Goal: Information Seeking & Learning: Learn about a topic

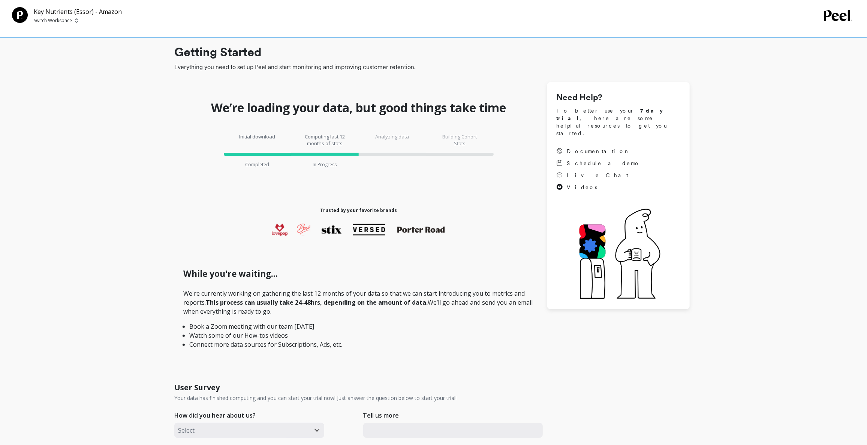
click at [53, 18] on p "Switch Workspace" at bounding box center [53, 21] width 38 height 6
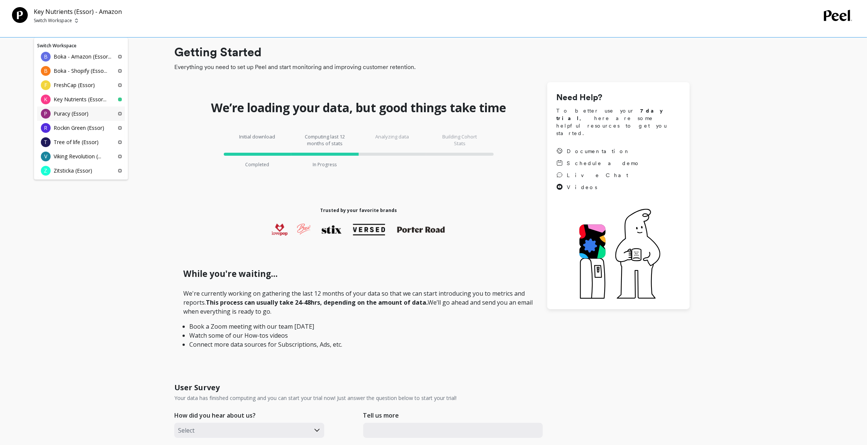
click at [81, 110] on p "Puracy (Essor)" at bounding box center [71, 113] width 35 height 7
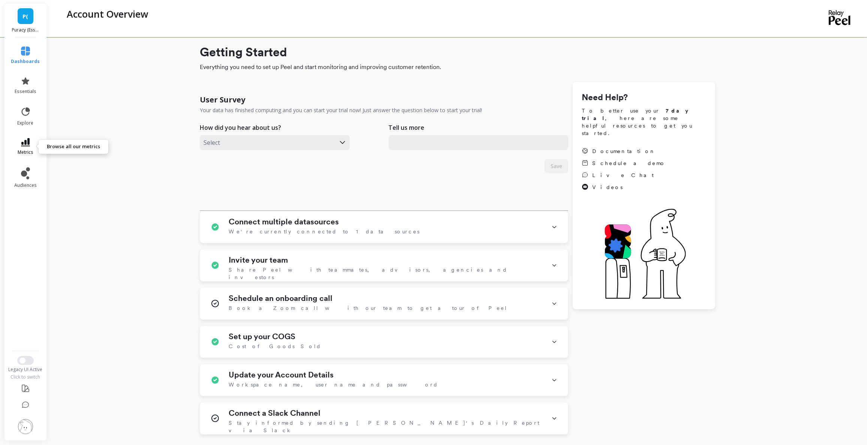
click at [24, 141] on icon at bounding box center [25, 142] width 9 height 8
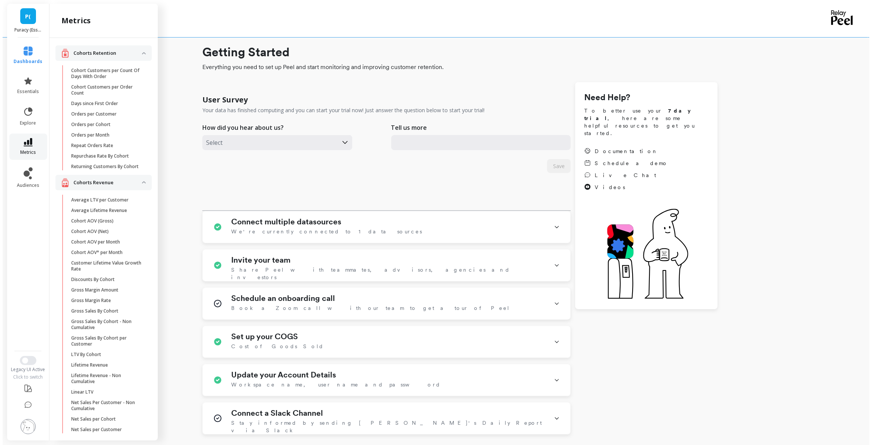
scroll to position [190, 0]
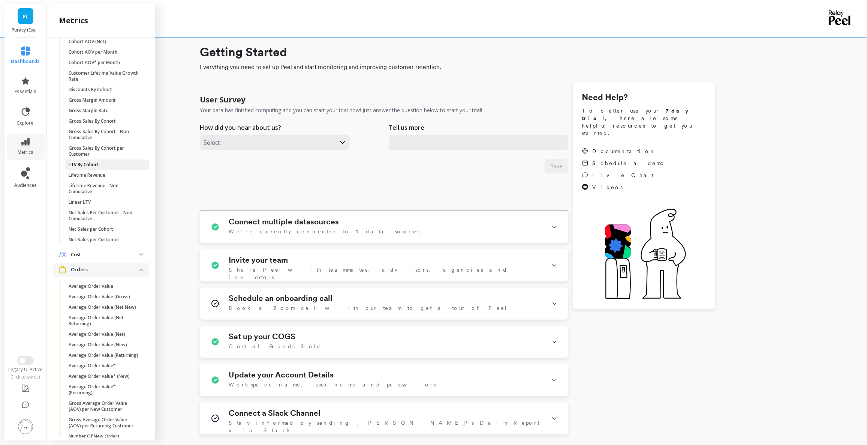
click at [92, 168] on p "LTV By Cohort" at bounding box center [84, 165] width 30 height 6
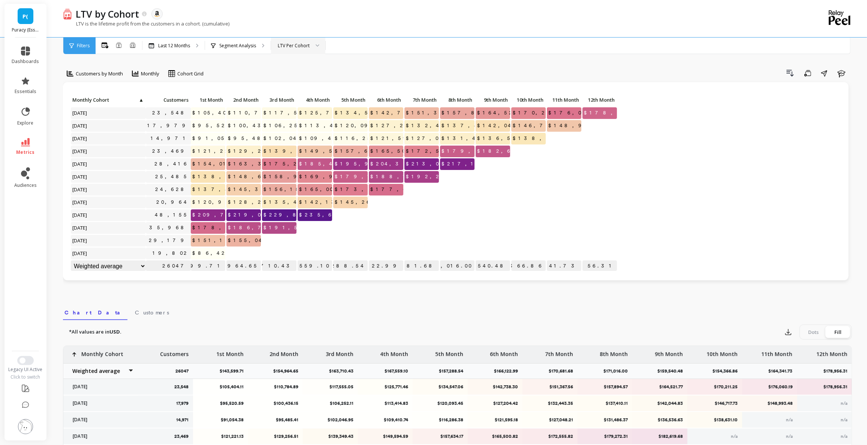
click at [288, 47] on div "LTV Per Cohort" at bounding box center [294, 45] width 32 height 7
click at [297, 78] on div "LTV Per Customer" at bounding box center [298, 80] width 45 height 7
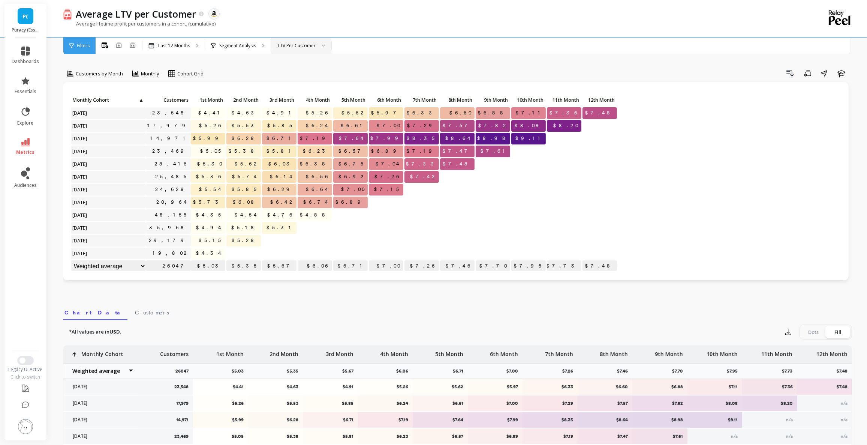
click at [303, 43] on div "LTV Per Customer" at bounding box center [297, 45] width 38 height 7
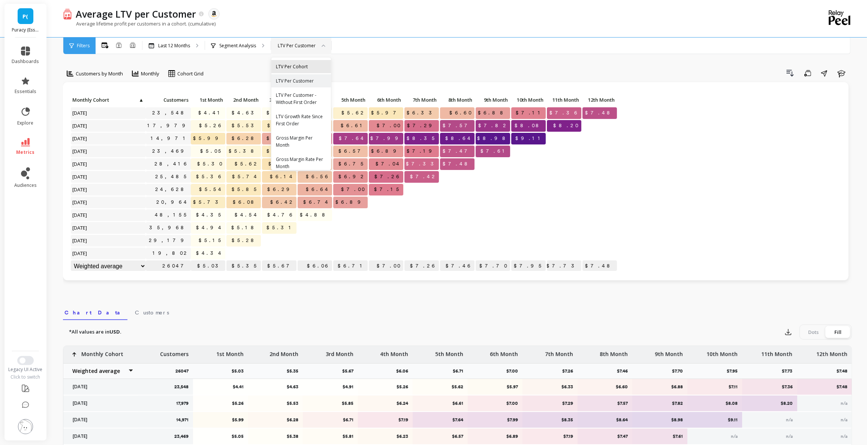
click at [306, 72] on div "LTV Per Cohort" at bounding box center [301, 66] width 60 height 13
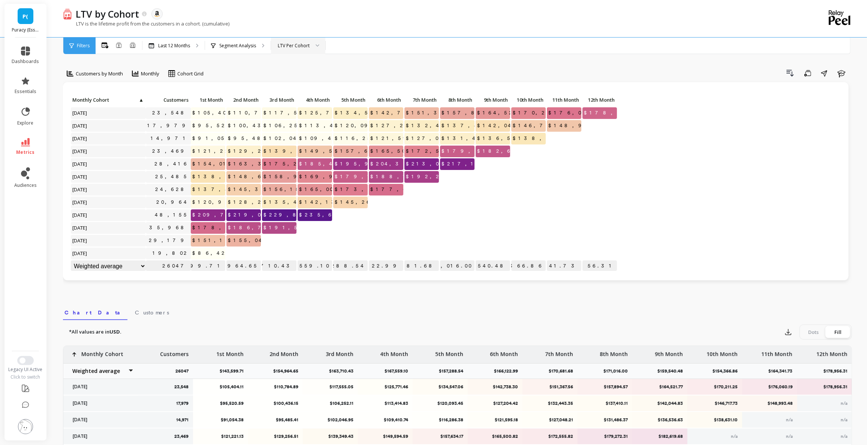
click at [301, 46] on div "LTV Per Cohort" at bounding box center [294, 45] width 32 height 7
click at [301, 78] on div "LTV Per Customer" at bounding box center [298, 80] width 45 height 7
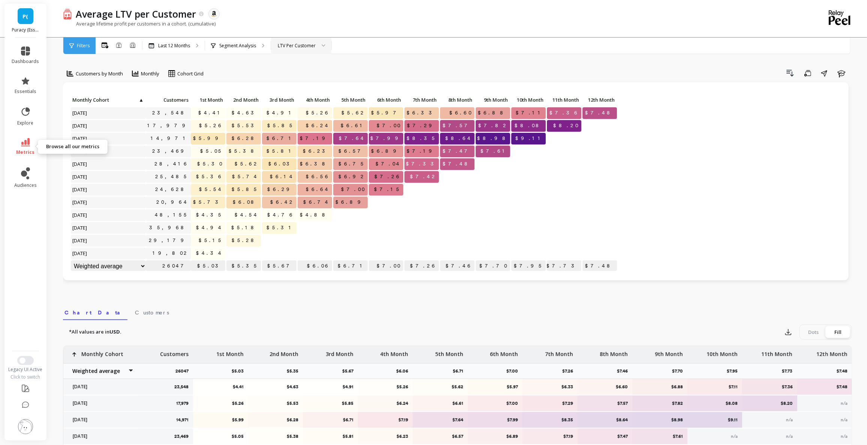
click at [27, 146] on icon at bounding box center [25, 142] width 9 height 8
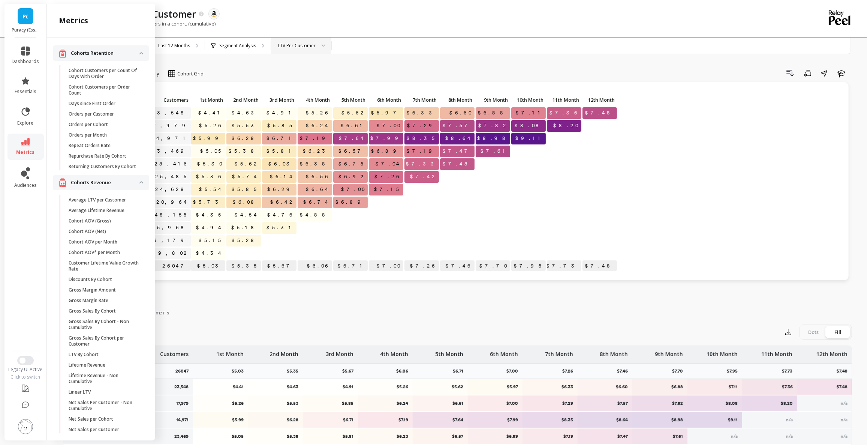
scroll to position [190, 0]
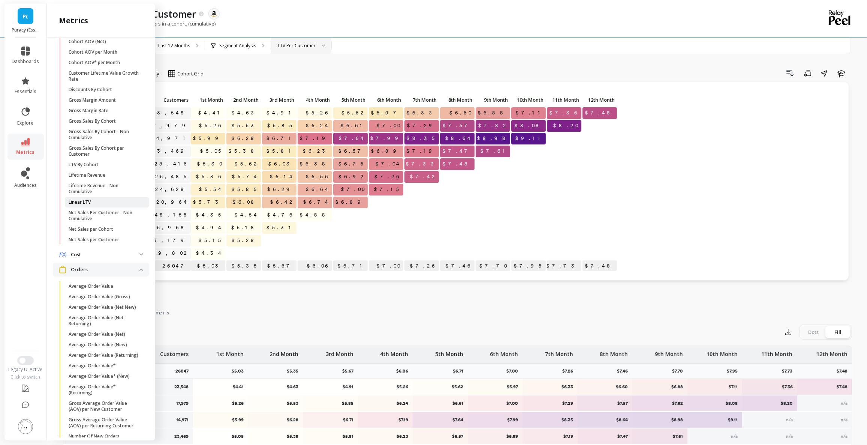
click at [113, 205] on span "Linear LTV" at bounding box center [105, 202] width 72 height 6
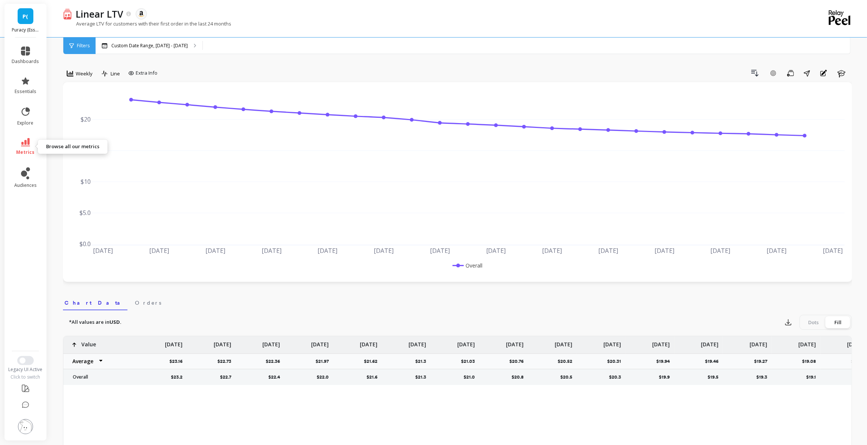
click at [25, 142] on icon at bounding box center [25, 142] width 9 height 8
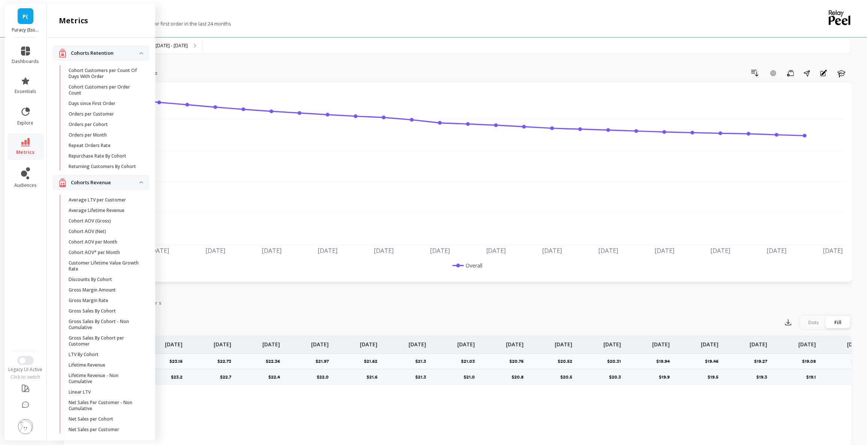
scroll to position [190, 0]
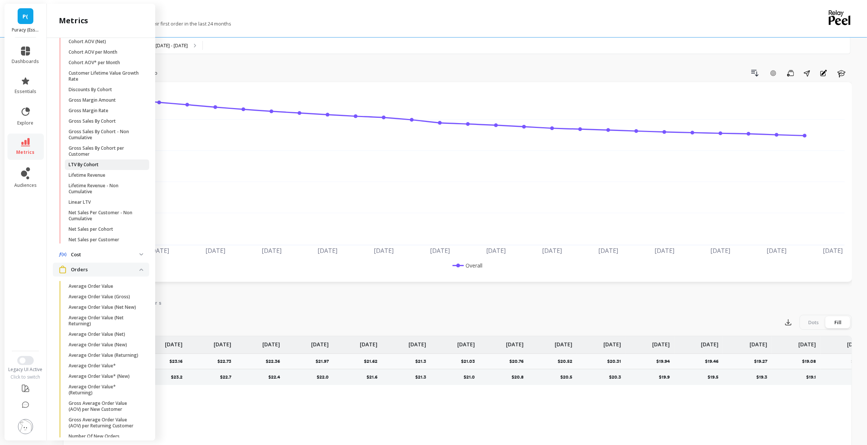
click at [102, 168] on span "LTV By Cohort" at bounding box center [105, 165] width 72 height 6
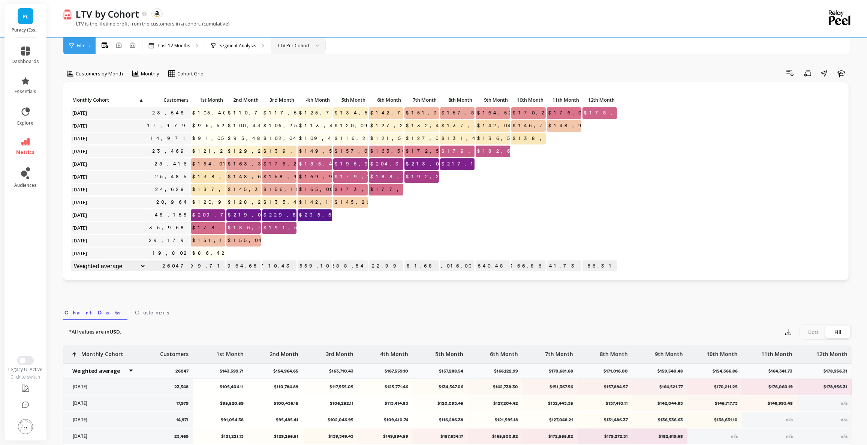
click at [291, 45] on div "LTV Per Cohort" at bounding box center [294, 45] width 32 height 7
click at [297, 80] on div "LTV Per Customer" at bounding box center [298, 80] width 45 height 7
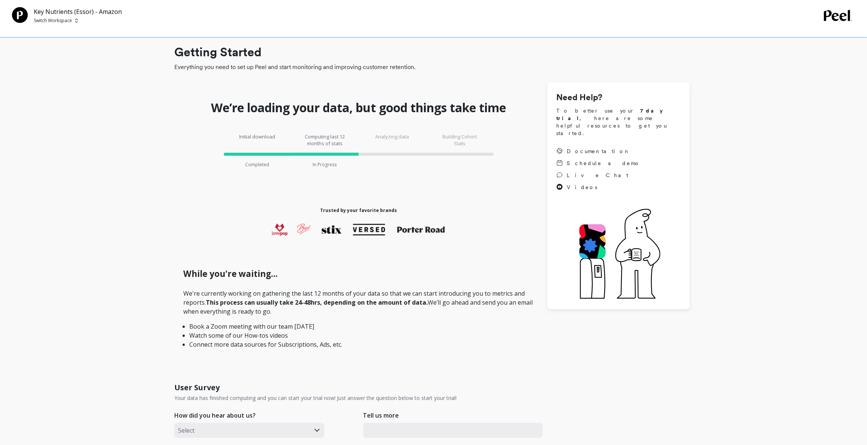
click at [35, 22] on p "Switch Workspace" at bounding box center [53, 21] width 38 height 6
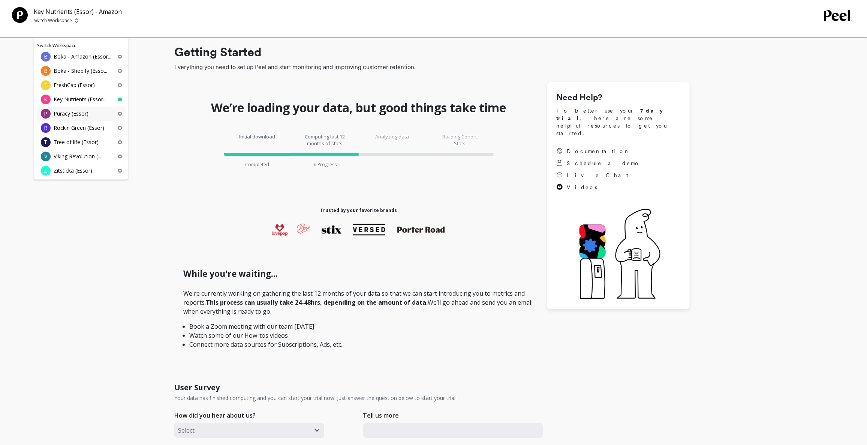
click at [84, 113] on p "Puracy (Essor)" at bounding box center [71, 113] width 35 height 7
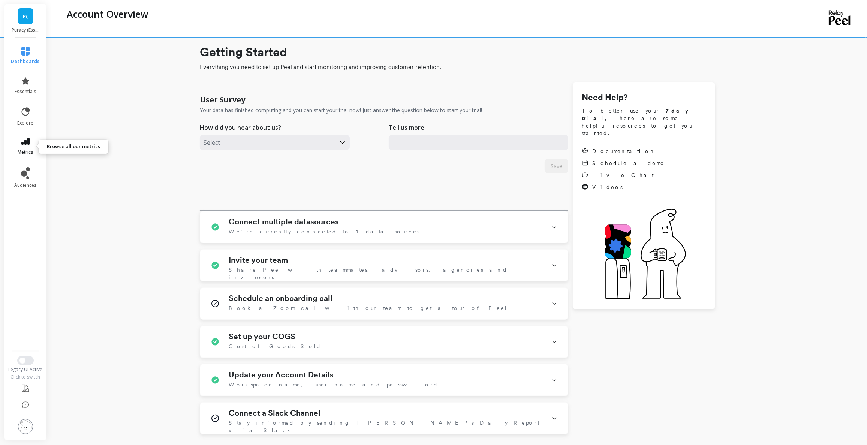
click at [26, 146] on icon at bounding box center [25, 142] width 9 height 8
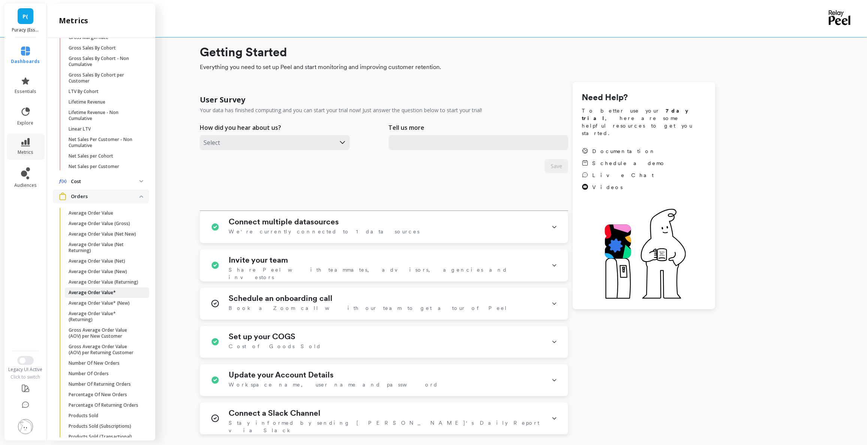
scroll to position [292, 0]
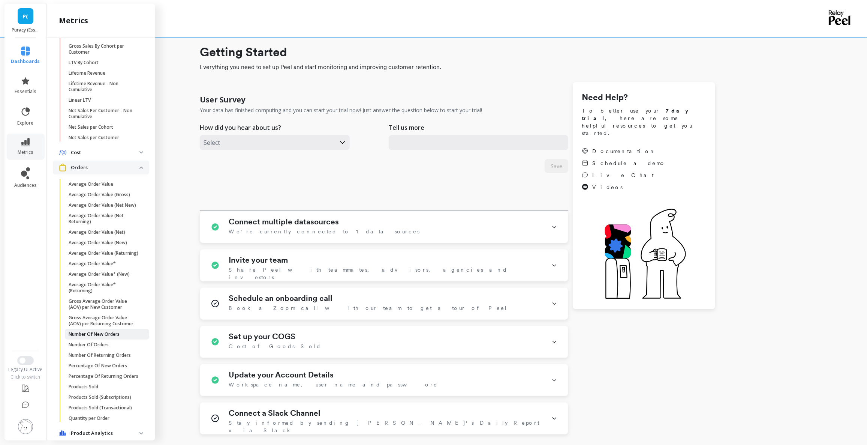
click at [103, 337] on p "Number Of New Orders" at bounding box center [94, 334] width 51 height 6
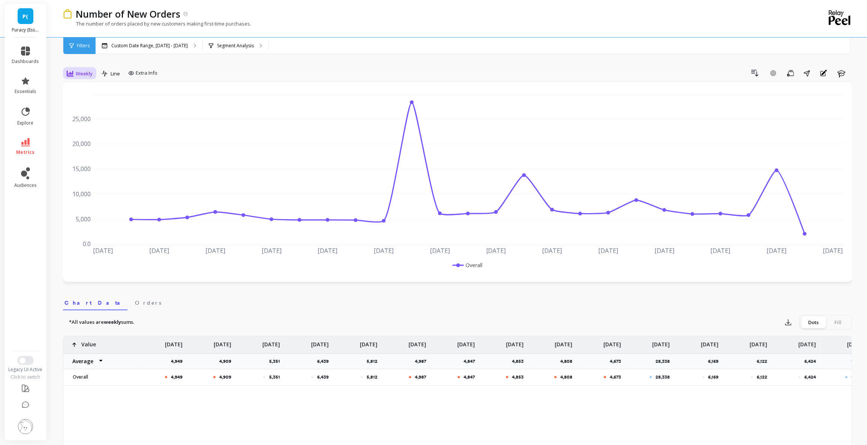
click at [85, 76] on span "Weekly" at bounding box center [84, 73] width 17 height 7
click at [87, 134] on div "Monthly" at bounding box center [90, 133] width 43 height 7
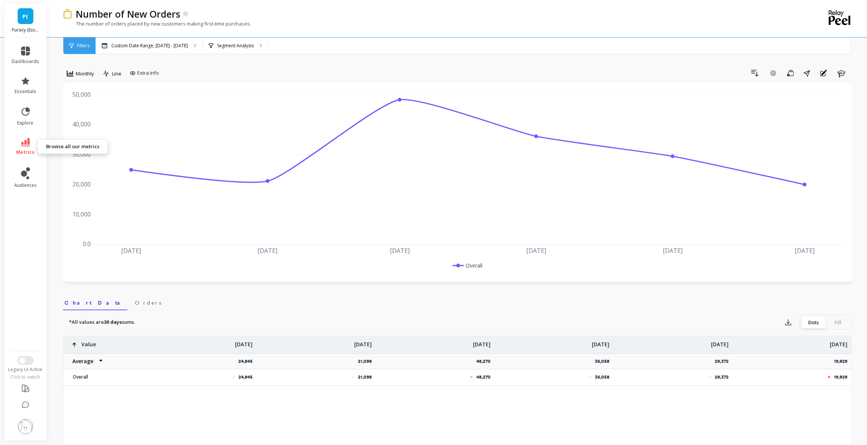
click at [25, 141] on icon at bounding box center [25, 142] width 9 height 8
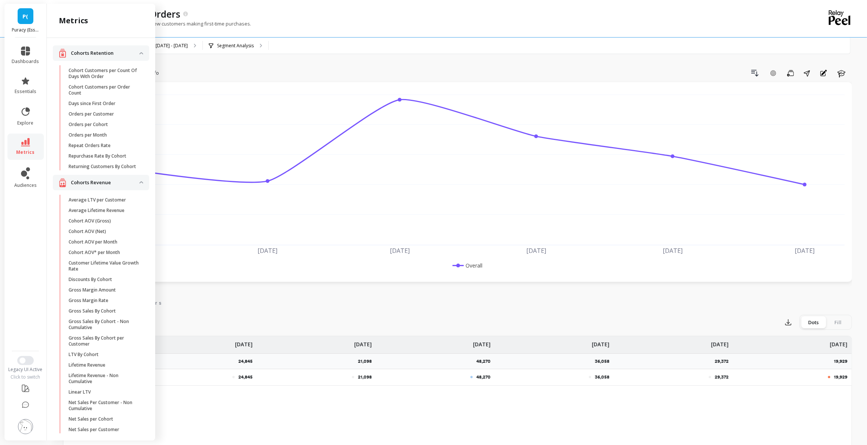
scroll to position [292, 0]
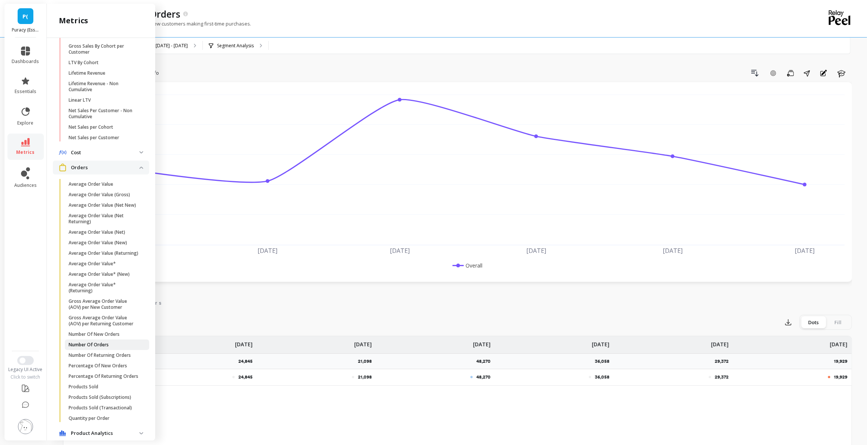
click at [103, 348] on p "Number Of Orders" at bounding box center [89, 345] width 40 height 6
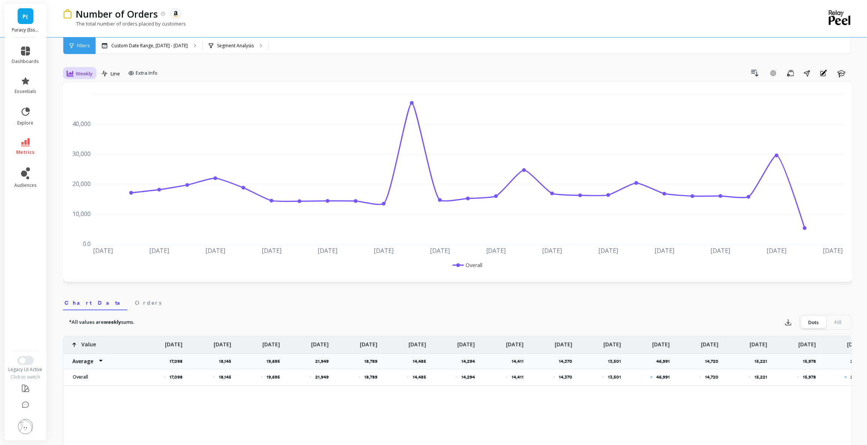
click at [84, 70] on span "Weekly" at bounding box center [84, 73] width 17 height 7
click at [95, 132] on div "Monthly" at bounding box center [90, 133] width 43 height 7
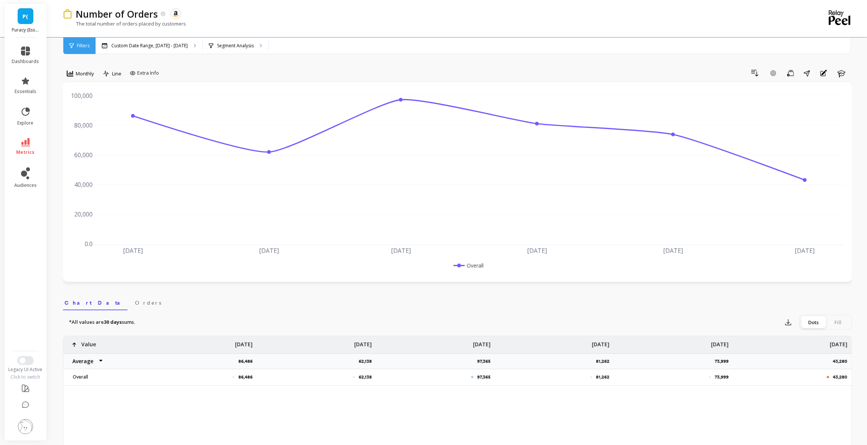
click at [21, 136] on li "metrics" at bounding box center [25, 146] width 36 height 26
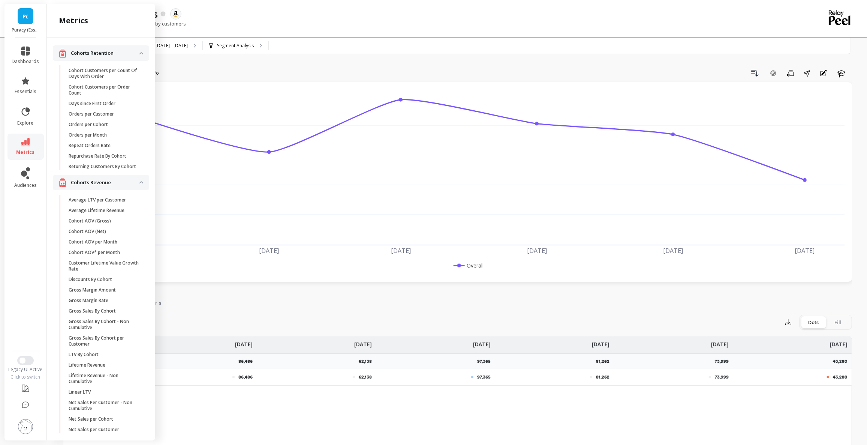
scroll to position [292, 0]
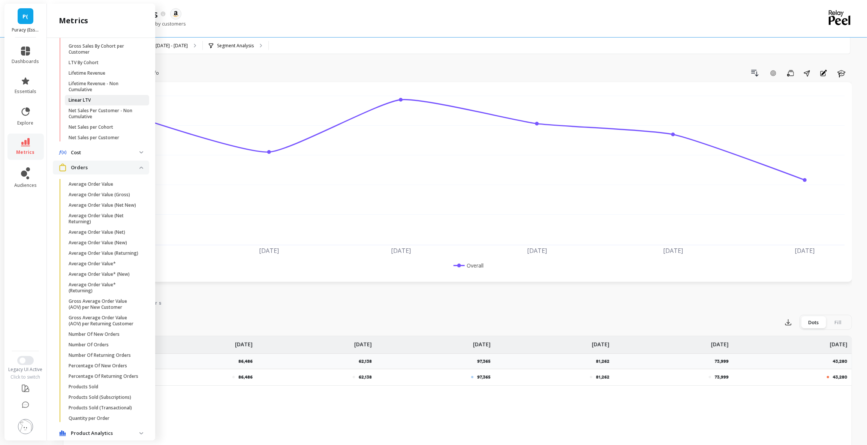
click at [78, 103] on p "Linear LTV" at bounding box center [80, 100] width 22 height 6
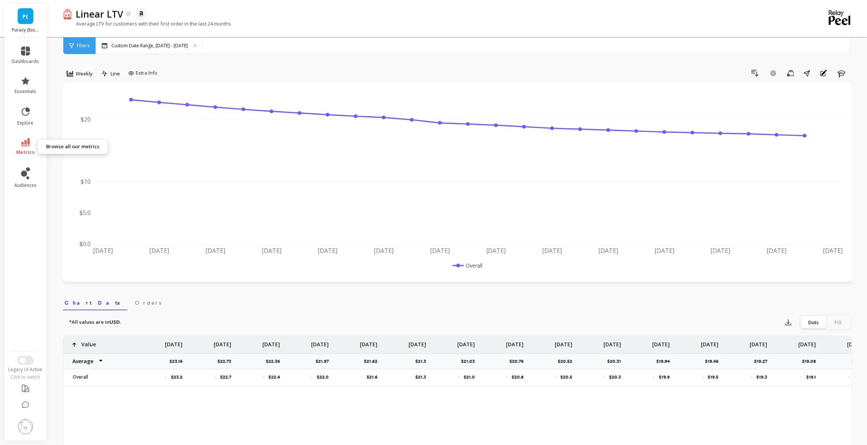
click at [25, 142] on icon at bounding box center [25, 142] width 9 height 8
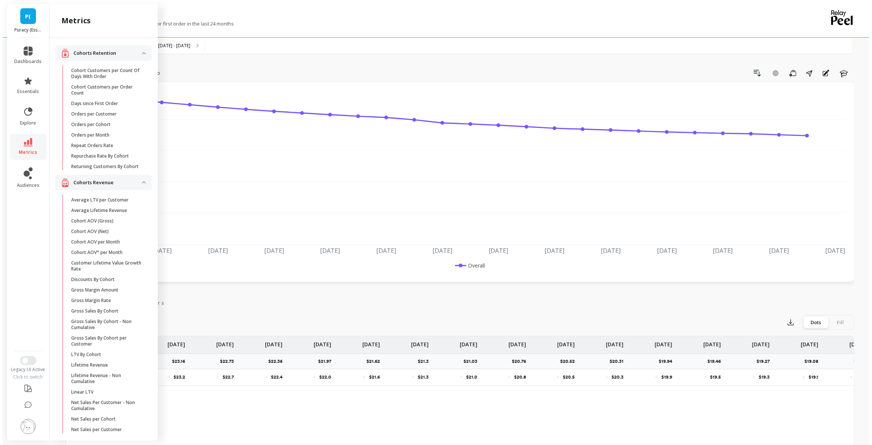
scroll to position [292, 0]
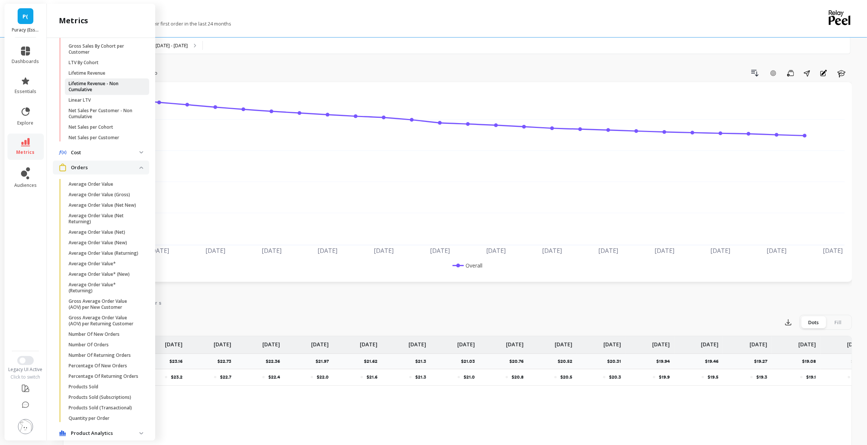
click at [111, 92] on p "Lifetime Revenue - Non Cumulative" at bounding box center [105, 87] width 72 height 12
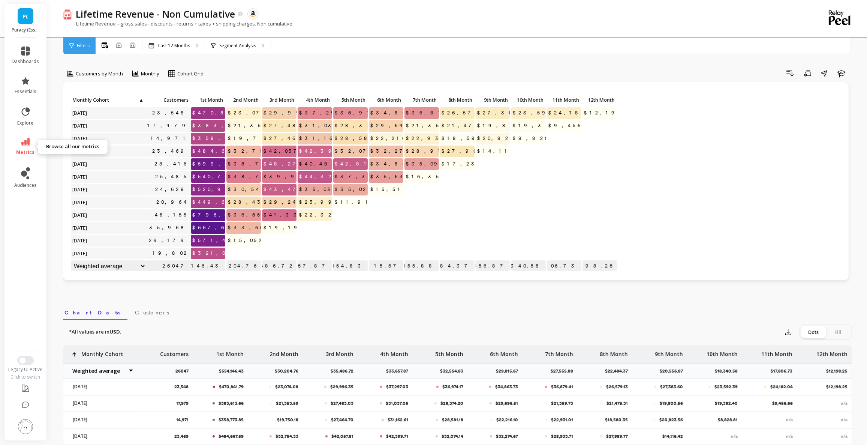
click at [25, 140] on icon at bounding box center [25, 142] width 9 height 8
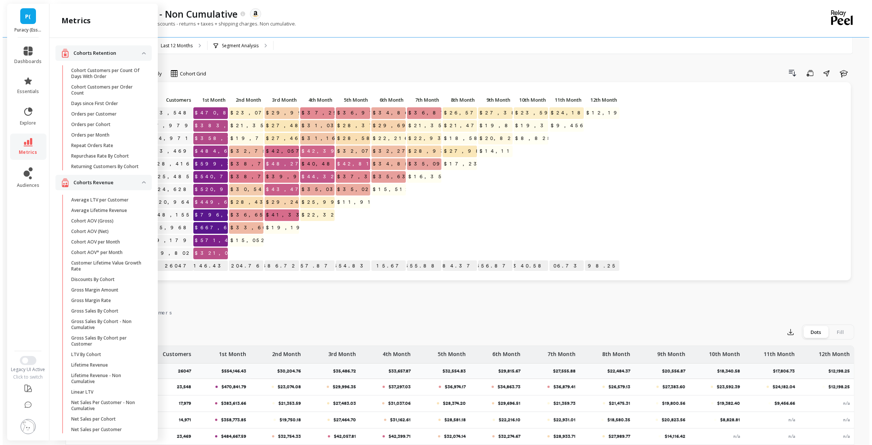
scroll to position [292, 0]
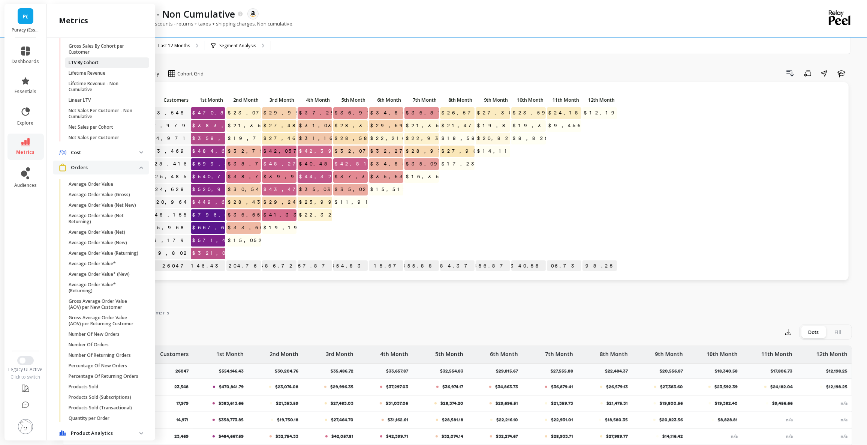
click at [92, 66] on p "LTV By Cohort" at bounding box center [84, 63] width 30 height 6
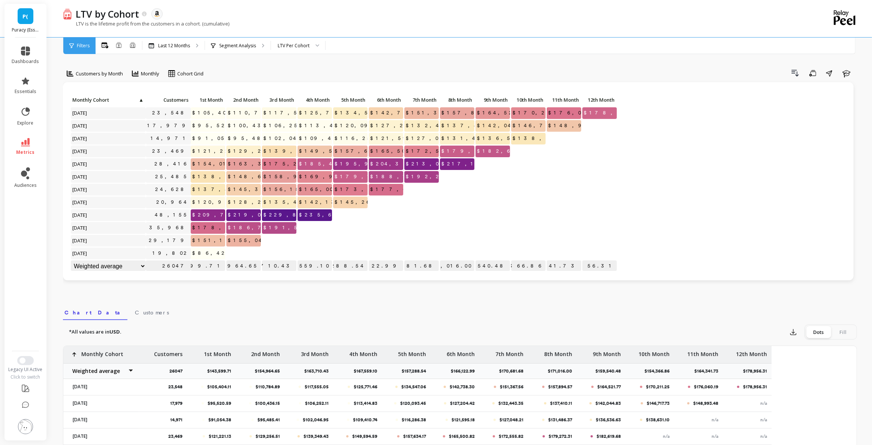
click at [31, 142] on link "metrics" at bounding box center [25, 146] width 27 height 17
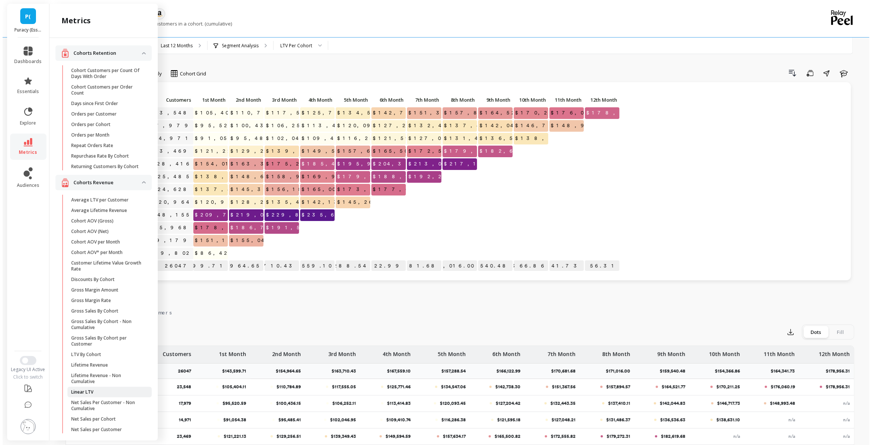
scroll to position [292, 0]
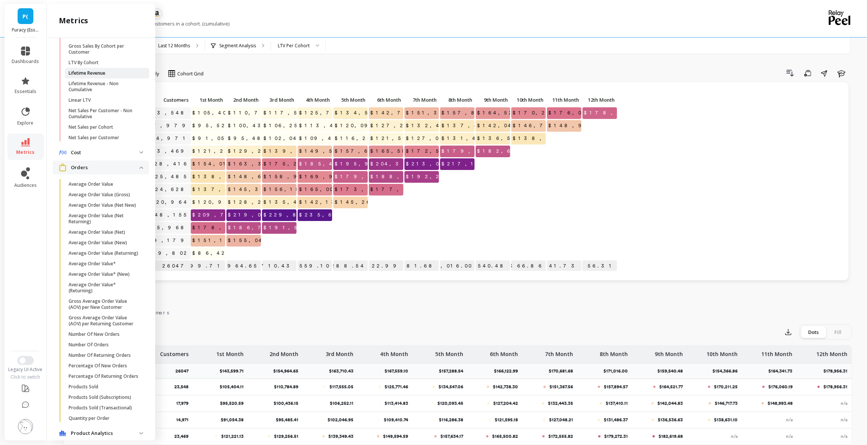
click at [96, 76] on p "Lifetime Revenue" at bounding box center [87, 73] width 37 height 6
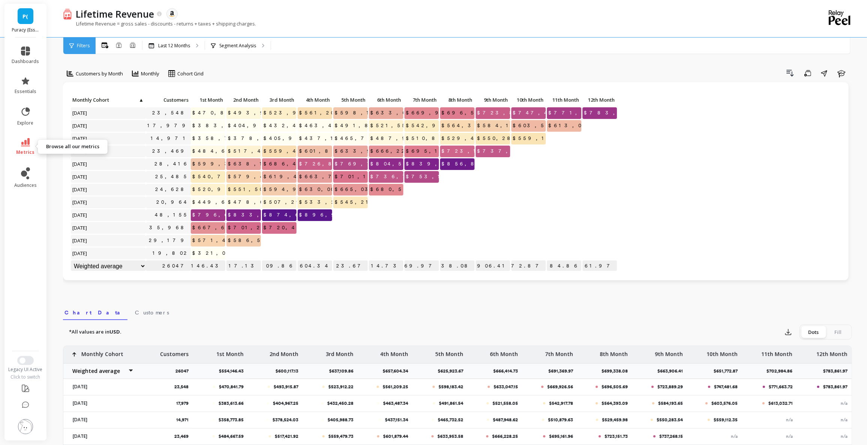
click at [27, 138] on icon at bounding box center [25, 142] width 9 height 8
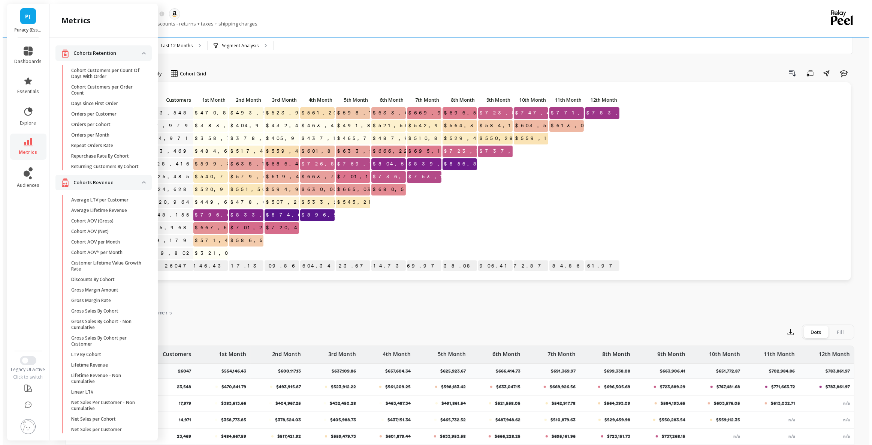
scroll to position [292, 0]
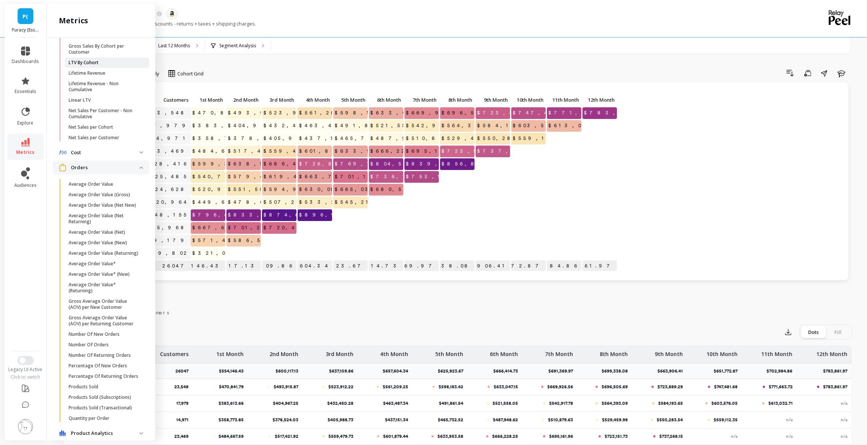
click at [99, 66] on span "LTV By Cohort" at bounding box center [105, 63] width 72 height 6
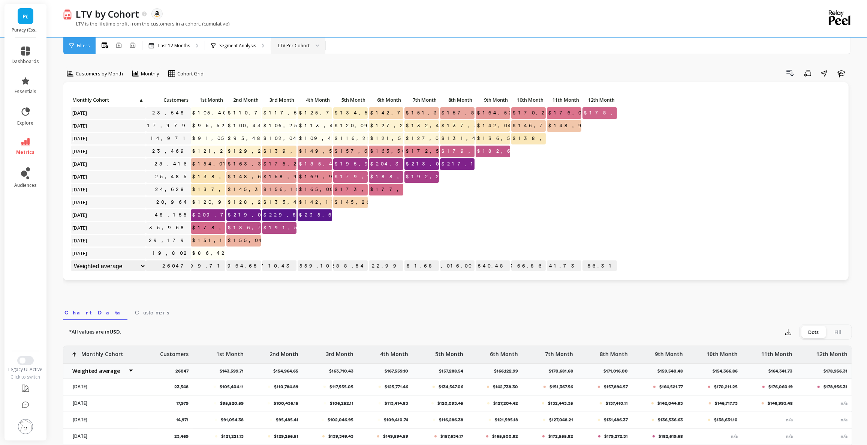
click at [294, 48] on div "LTV Per Cohort" at bounding box center [294, 45] width 32 height 7
click at [300, 77] on div "LTV Per Customer" at bounding box center [298, 80] width 45 height 7
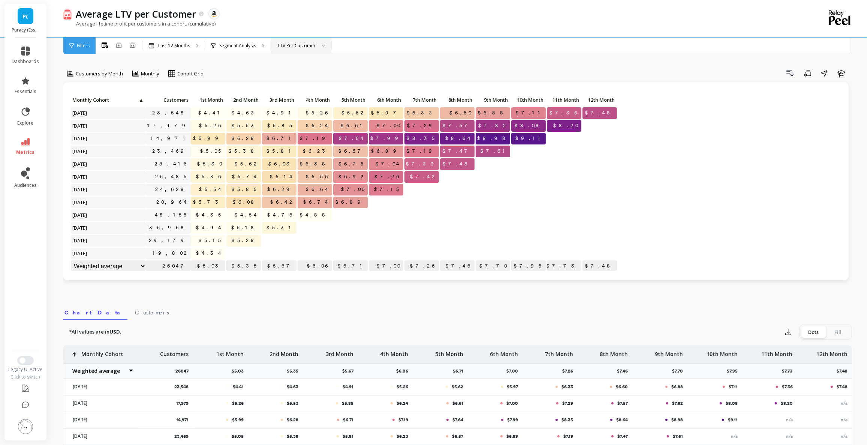
click at [24, 13] on span "P(" at bounding box center [26, 16] width 6 height 9
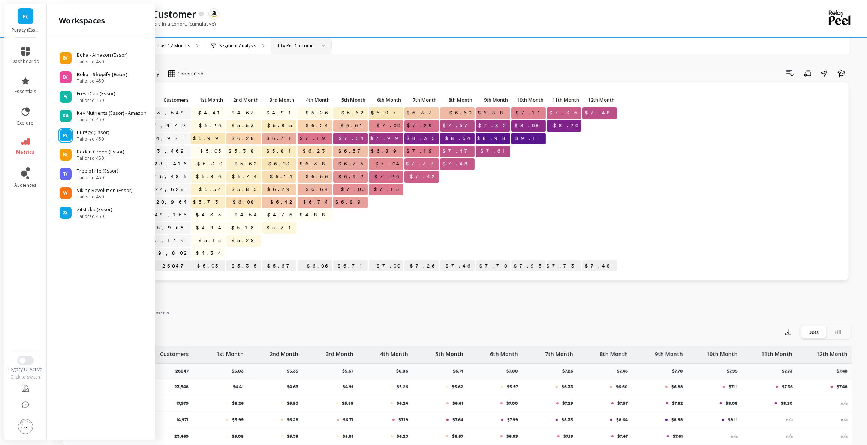
click at [104, 77] on p "Boka - Shopify (Essor)" at bounding box center [102, 74] width 51 height 7
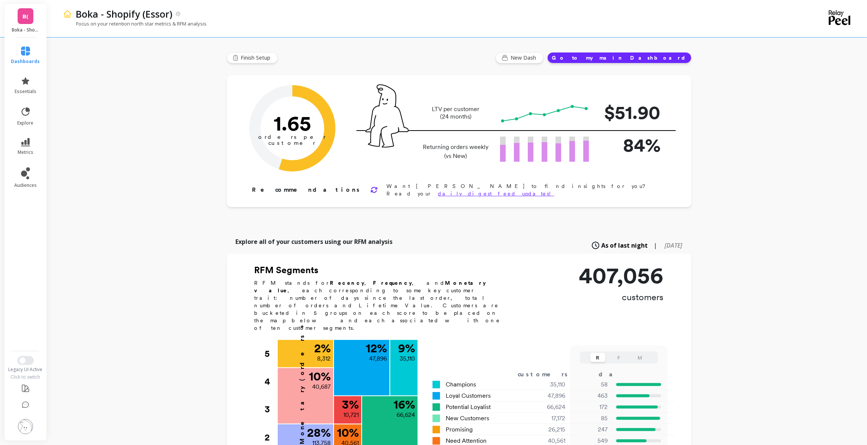
click at [33, 21] on link "B(" at bounding box center [26, 16] width 16 height 16
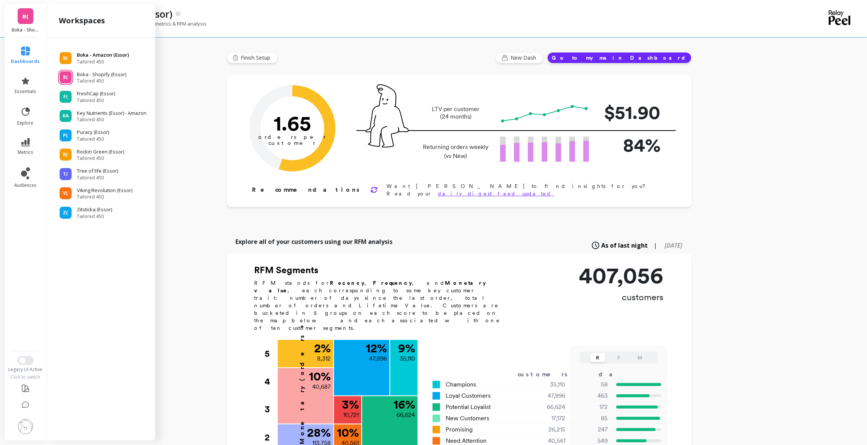
click at [105, 57] on p "Boka - Amazon (Essor)" at bounding box center [103, 54] width 52 height 7
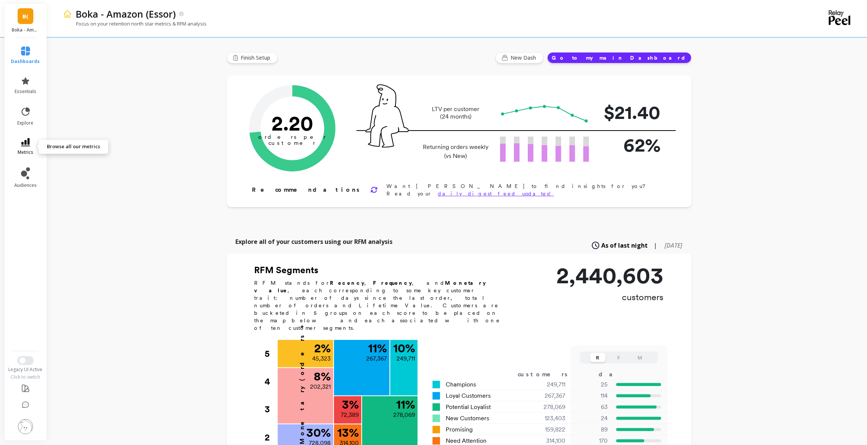
click at [24, 141] on icon at bounding box center [25, 142] width 9 height 8
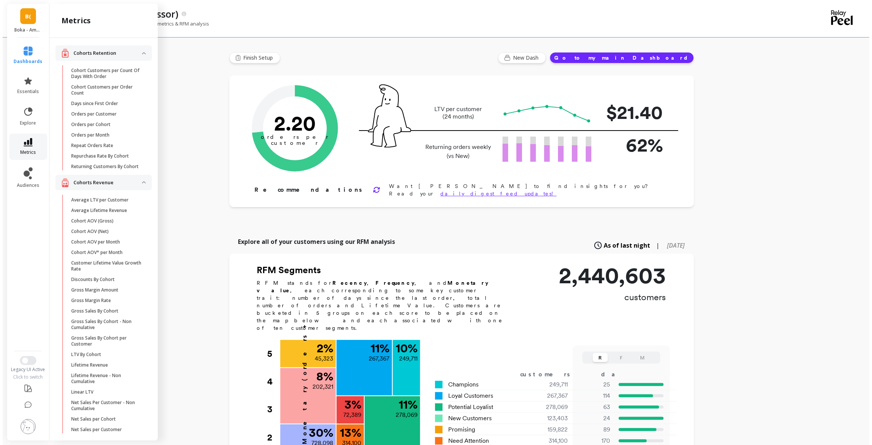
scroll to position [292, 0]
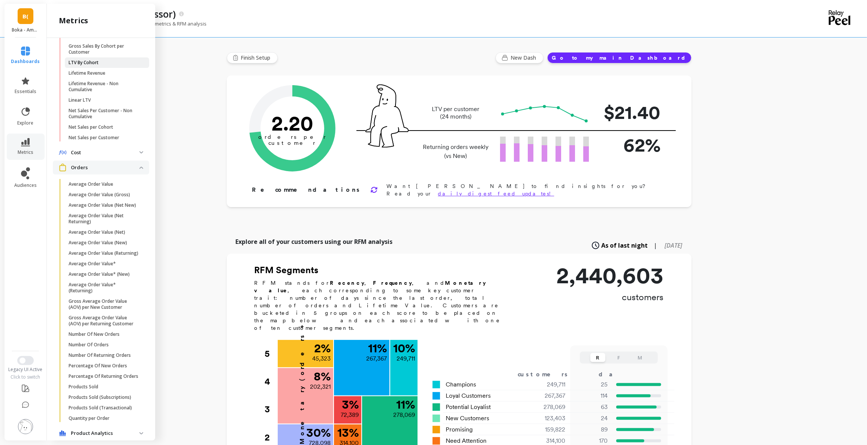
click at [102, 66] on span "LTV By Cohort" at bounding box center [105, 63] width 72 height 6
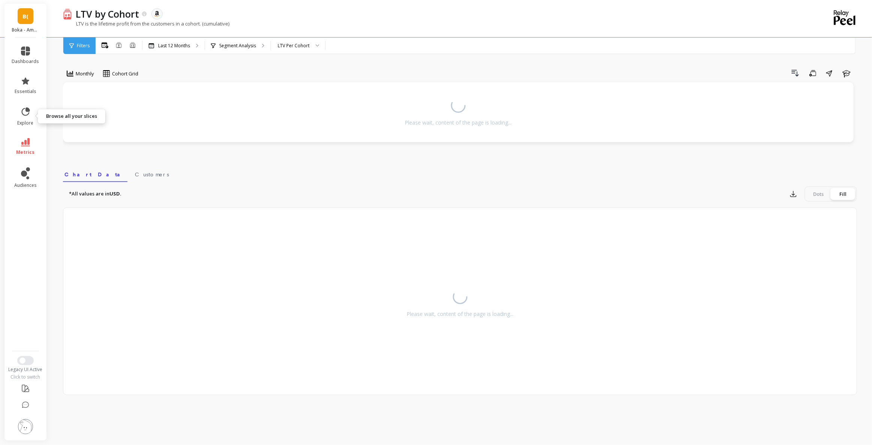
click at [28, 134] on li "metrics" at bounding box center [25, 146] width 36 height 26
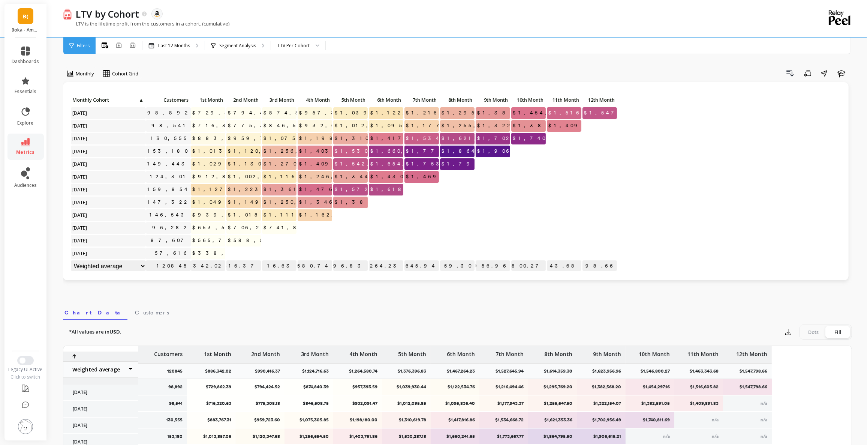
click at [26, 137] on li "metrics" at bounding box center [25, 146] width 36 height 26
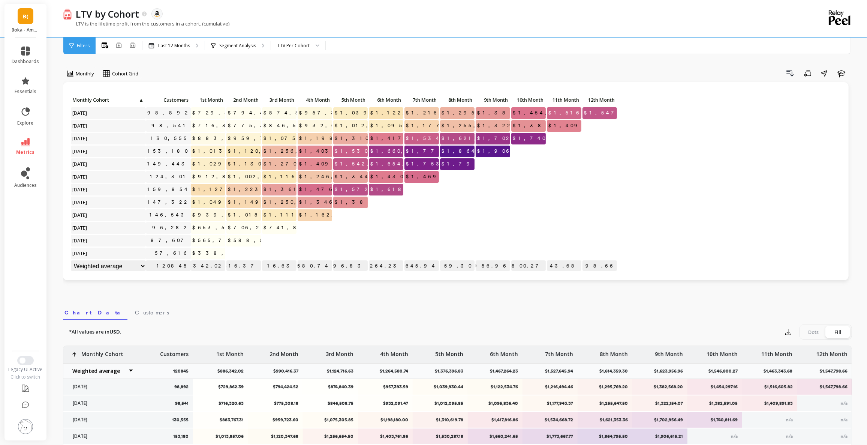
click at [27, 143] on icon at bounding box center [25, 142] width 9 height 8
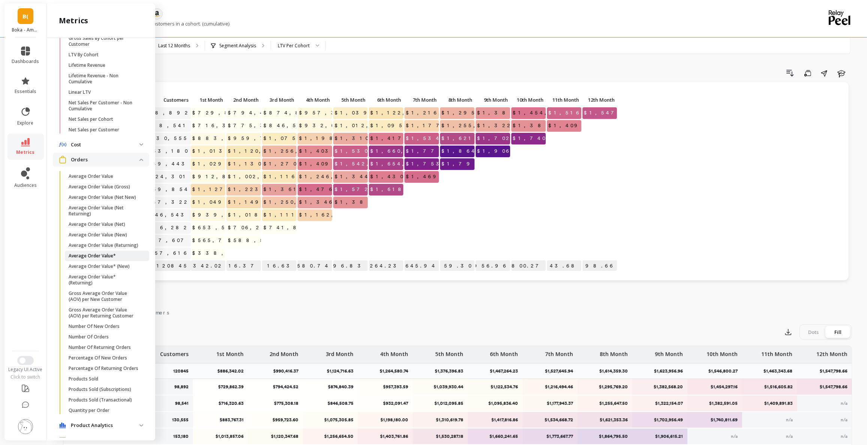
scroll to position [324, 0]
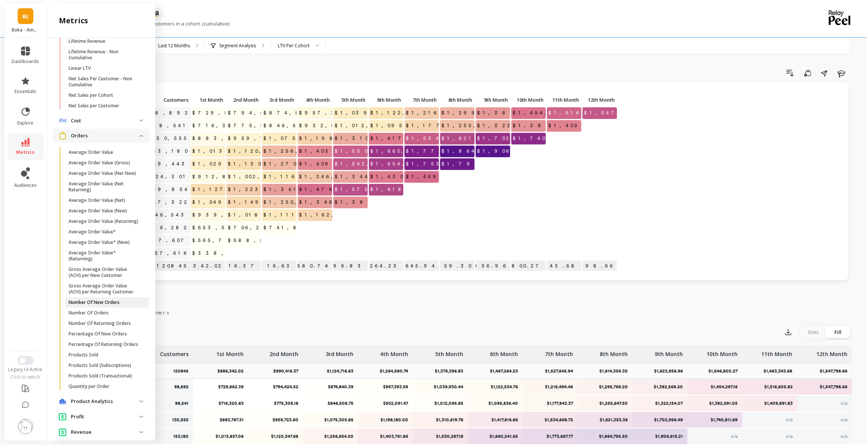
click at [99, 305] on p "Number Of New Orders" at bounding box center [94, 302] width 51 height 6
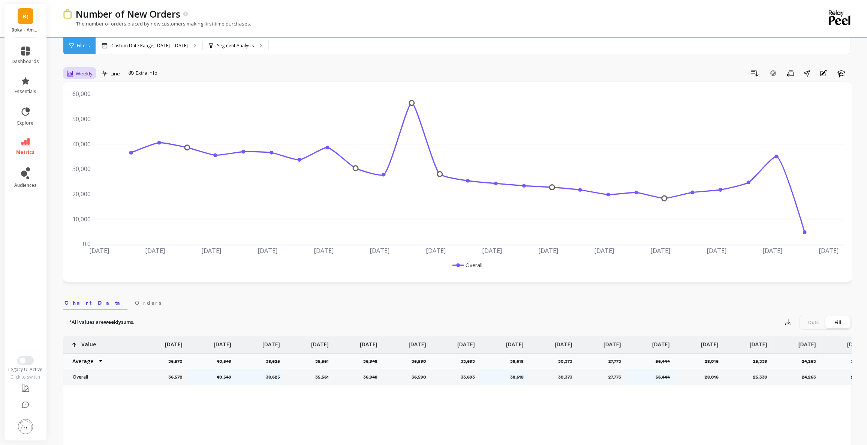
click at [72, 74] on icon at bounding box center [70, 73] width 7 height 6
click at [101, 135] on div "Monthly" at bounding box center [90, 133] width 43 height 7
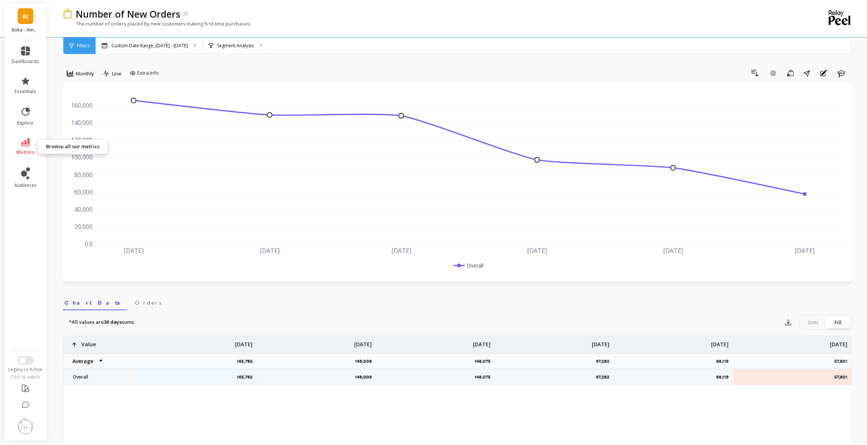
click at [23, 144] on icon at bounding box center [25, 142] width 9 height 8
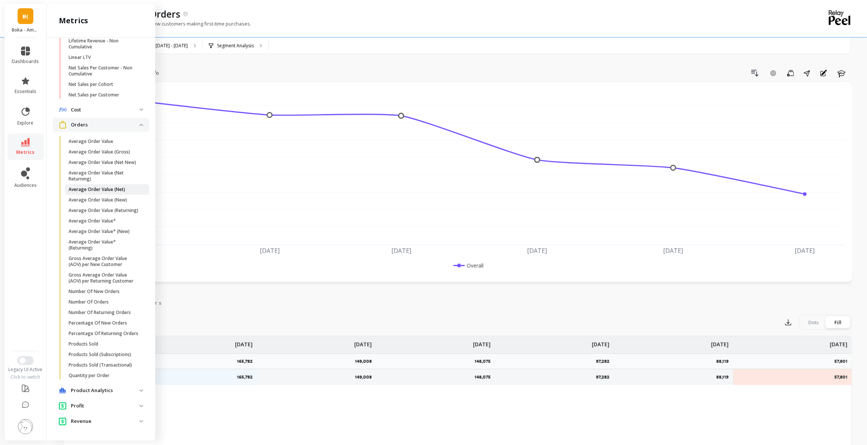
scroll to position [358, 0]
click at [107, 299] on p "Number Of Orders" at bounding box center [89, 302] width 40 height 6
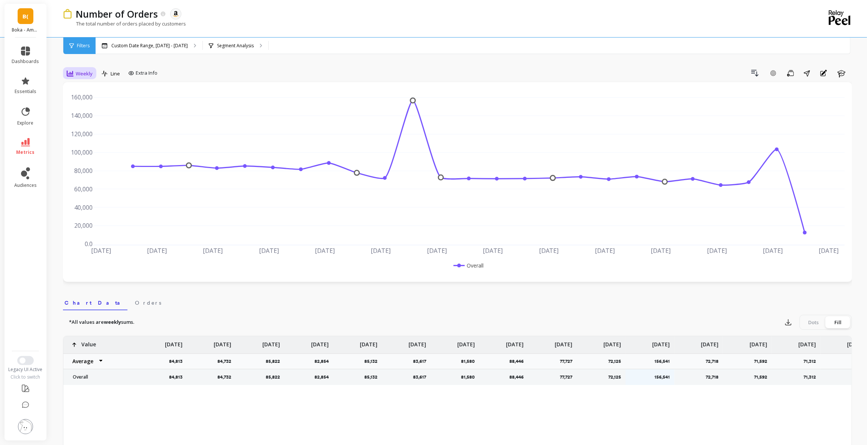
click at [82, 76] on span "Weekly" at bounding box center [84, 73] width 17 height 7
click at [92, 135] on div "Monthly" at bounding box center [90, 133] width 43 height 7
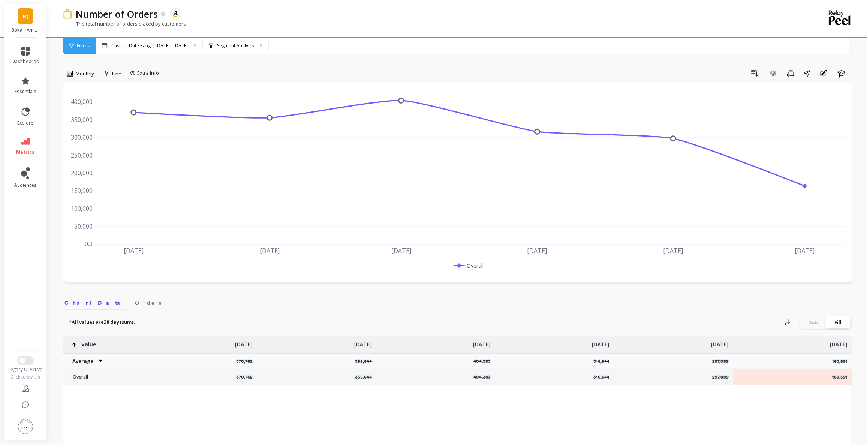
click at [27, 139] on icon at bounding box center [25, 142] width 9 height 8
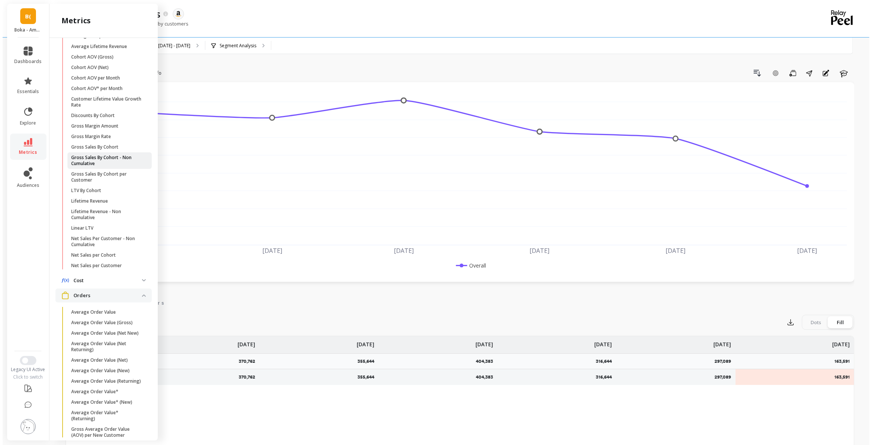
scroll to position [153, 0]
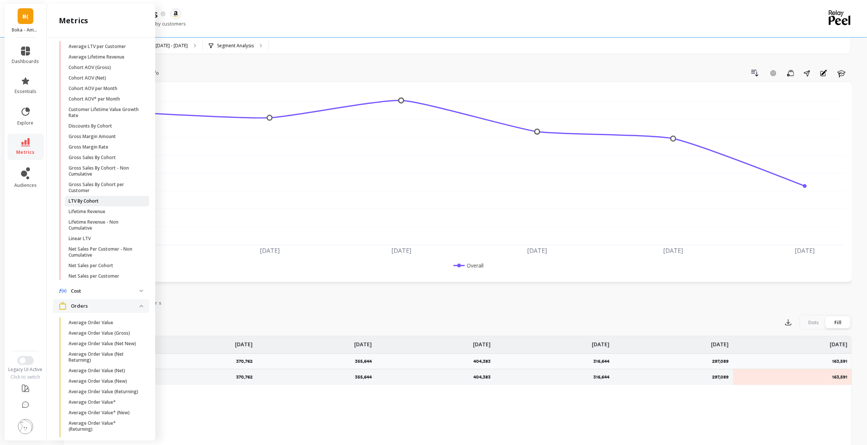
click at [91, 203] on p "LTV By Cohort" at bounding box center [84, 201] width 30 height 6
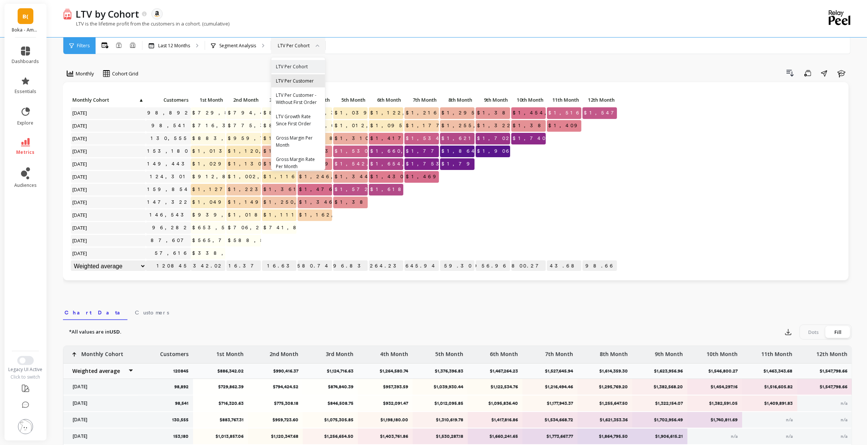
click at [301, 79] on div "LTV Per Customer" at bounding box center [298, 80] width 45 height 7
